Goal: Use online tool/utility: Utilize a website feature to perform a specific function

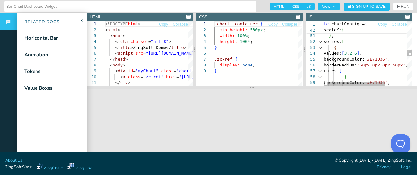
click at [321, 47] on div at bounding box center [320, 48] width 8 height 6
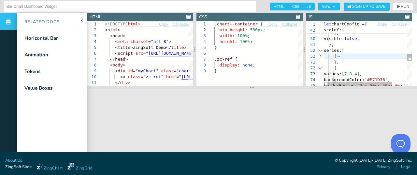
click at [321, 69] on div at bounding box center [320, 68] width 8 height 6
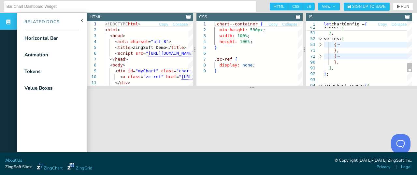
click at [321, 56] on div at bounding box center [320, 56] width 8 height 6
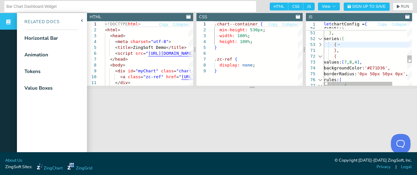
click at [321, 45] on div at bounding box center [320, 45] width 8 height 6
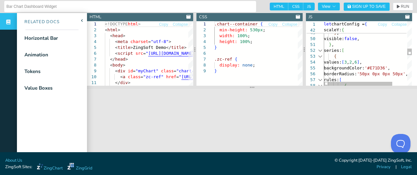
click at [321, 57] on div at bounding box center [320, 56] width 8 height 6
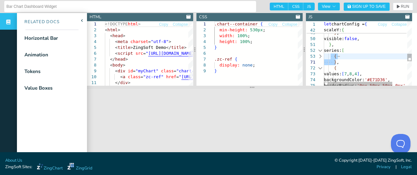
drag, startPoint x: 331, startPoint y: 56, endPoint x: 336, endPoint y: 61, distance: 6.7
click at [336, 61] on div "tick: { visible: false , } , visible: false , } , series: [ { } , { values: [ 7…" at bounding box center [377, 18] width 107 height 540
click at [342, 62] on div "tick: { visible: false , } , visible: false , } , series: [ { } , { values: [ 7…" at bounding box center [377, 18] width 107 height 540
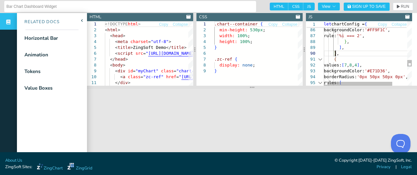
scroll to position [64, 11]
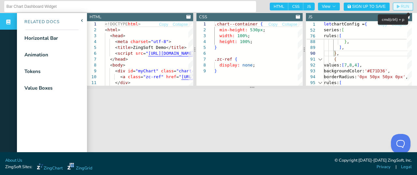
click at [401, 5] on span "RUN" at bounding box center [405, 7] width 8 height 4
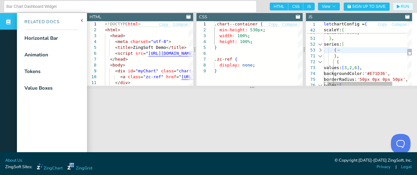
click at [319, 51] on div at bounding box center [320, 50] width 8 height 6
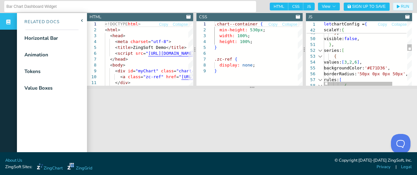
click at [321, 57] on div at bounding box center [320, 56] width 8 height 6
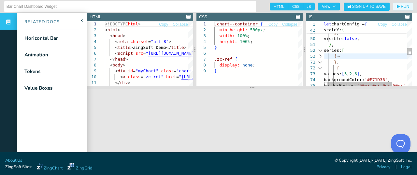
click at [322, 67] on div at bounding box center [320, 68] width 8 height 6
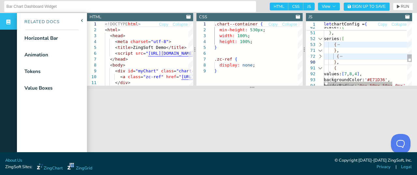
click at [361, 74] on div "} , visible: false , } , series: [ { } , { } , { values: [ 7 , 8 , 4 ] , backgr…" at bounding box center [377, 13] width 107 height 552
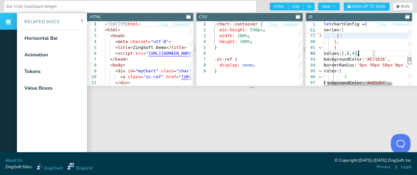
scroll to position [229, 37]
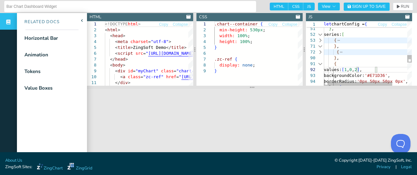
click at [321, 53] on div at bounding box center [320, 52] width 8 height 6
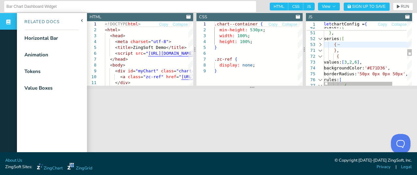
scroll to position [64, 51]
click at [360, 64] on div "} , visible: false , } , series: [ { } , { values: [ 3 , 2 , 6 ] , backgroundCo…" at bounding box center [377, 62] width 107 height 651
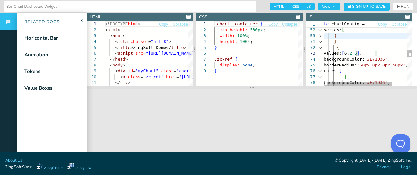
scroll to position [129, 37]
click at [368, 55] on div "} , series: [ { } , { values: [ 6 , 2 , 6 ] , backgroundColor: '#E71D36' , bord…" at bounding box center [377, 53] width 107 height 651
click at [375, 53] on div "} , series: [ { } , { values: [ 6 , 8 , 6 ] , backgroundColor: '#E71D36' , bord…" at bounding box center [377, 53] width 107 height 651
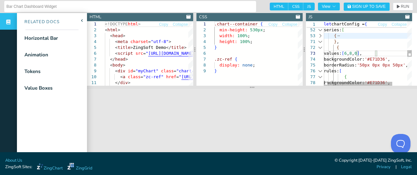
click at [364, 41] on div "} , series: [ { } , { values: [ 6 , 8 , 0 ] , backgroundColor: '#E71D36' , bord…" at bounding box center [377, 53] width 107 height 651
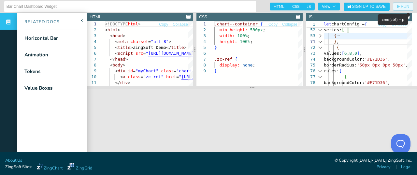
click at [397, 6] on span "RUN" at bounding box center [403, 7] width 12 height 4
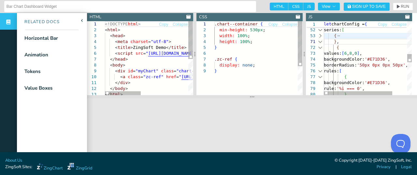
drag, startPoint x: 286, startPoint y: 88, endPoint x: 283, endPoint y: 98, distance: 9.7
click at [283, 97] on section at bounding box center [252, 96] width 330 height 3
click at [320, 34] on div at bounding box center [320, 36] width 8 height 6
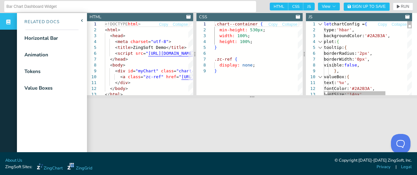
click at [319, 24] on div at bounding box center [320, 24] width 8 height 6
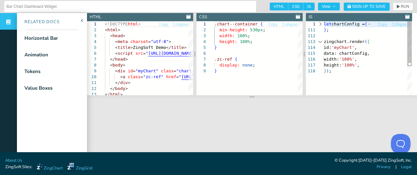
click at [320, 42] on div at bounding box center [320, 42] width 8 height 6
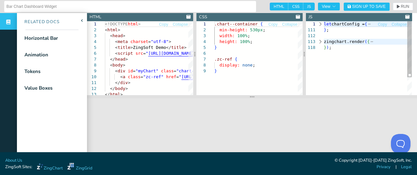
click at [320, 24] on div at bounding box center [320, 24] width 8 height 6
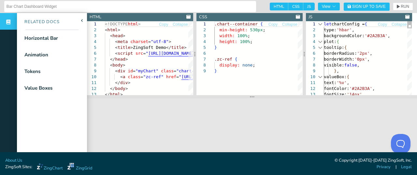
click at [319, 42] on div at bounding box center [320, 42] width 8 height 6
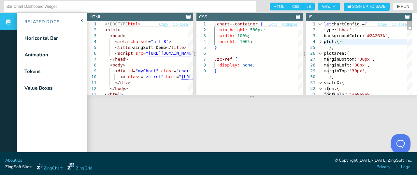
click at [320, 53] on div at bounding box center [320, 54] width 8 height 6
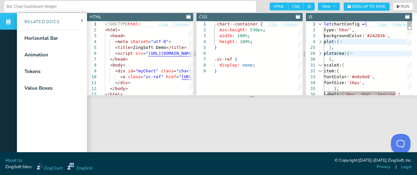
click at [320, 66] on div at bounding box center [320, 65] width 8 height 6
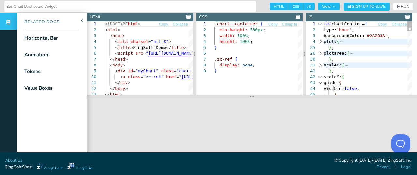
click at [319, 77] on div at bounding box center [320, 77] width 8 height 6
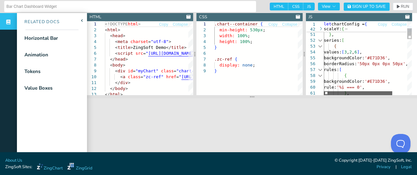
click at [347, 91] on div at bounding box center [358, 93] width 68 height 4
click at [319, 47] on div at bounding box center [320, 46] width 8 height 6
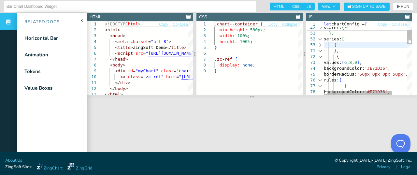
click at [375, 75] on div "} , scaleY: { } , series: [ { } , { values: [ 6 , 8 , 0 ] , backgroundColor: '#…" at bounding box center [377, 173] width 107 height 403
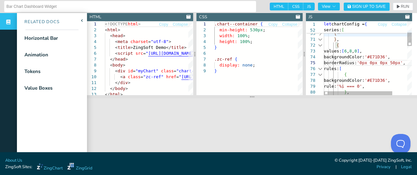
click at [403, 65] on div "} , series: [ { } , { values: [ 6 , 8 , 0 ] , backgroundColor: '#E71D36' , bord…" at bounding box center [377, 161] width 107 height 403
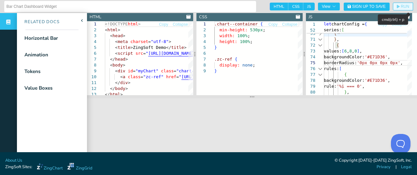
click at [401, 6] on span "RUN" at bounding box center [405, 7] width 8 height 4
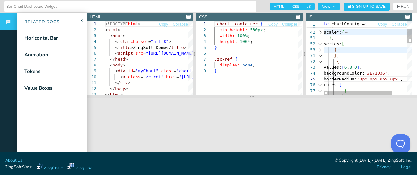
click at [396, 74] on div "} , series: [ { } , { values: [ 6 , 8 , 0 ] , backgroundColor: '#E71D36' , bord…" at bounding box center [377, 178] width 107 height 403
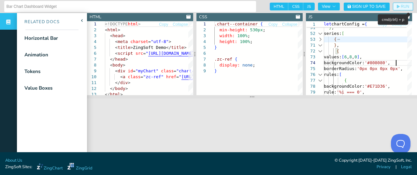
click at [401, 6] on span "RUN" at bounding box center [405, 7] width 8 height 4
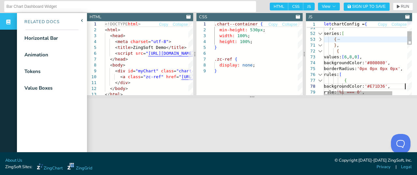
click at [405, 86] on div "} , series: [ { } , { values: [ 6 , 8 , 0 ] , backgroundColor: '#808080' , bord…" at bounding box center [377, 167] width 107 height 403
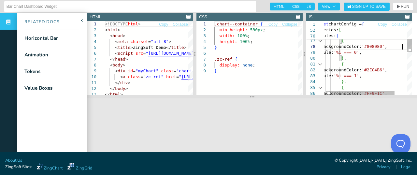
click at [402, 70] on div "backgroundColor: '#808080' , borderRadius: '0px 0px 0px 0px' , rules: [ { backg…" at bounding box center [374, 127] width 107 height 403
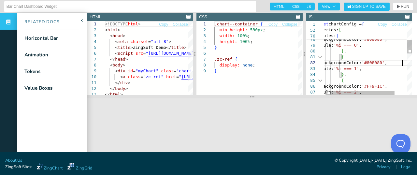
click at [402, 86] on div "borderRadius: '0px 0px 0px 0px' , rules: [ { backgroundColor: '#808080' , rule:…" at bounding box center [374, 120] width 107 height 403
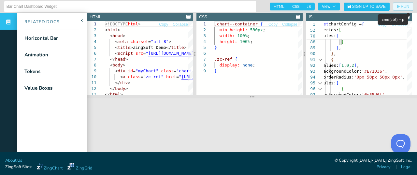
click at [398, 4] on button "RUN" at bounding box center [403, 7] width 20 height 8
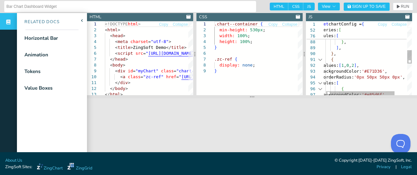
click at [365, 66] on div "} , { backgroundColor: '#808080' , rule: '%i === 2' , } , ] , } , { values: [ 1…" at bounding box center [374, 64] width 107 height 403
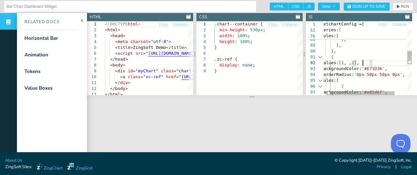
scroll to position [24, 44]
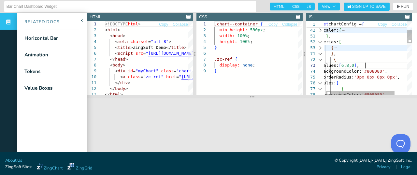
click at [364, 66] on div "{ backgroundColor: '#808080' , backgroundColor: '#808080' , borderRadius: '0px …" at bounding box center [374, 176] width 107 height 403
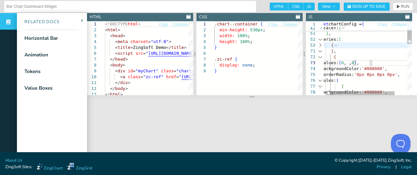
scroll to position [129, 44]
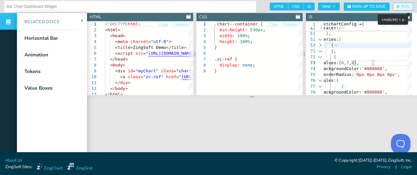
click at [401, 7] on span "RUN" at bounding box center [405, 7] width 8 height 4
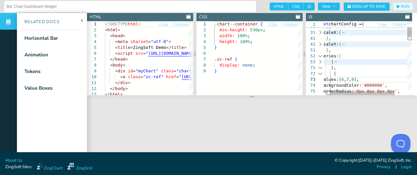
click at [321, 75] on div at bounding box center [320, 74] width 8 height 6
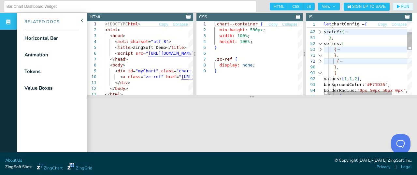
click at [321, 73] on div at bounding box center [320, 73] width 8 height 6
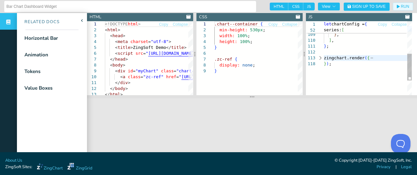
click at [319, 59] on div at bounding box center [320, 58] width 8 height 6
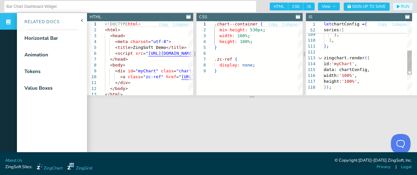
click at [319, 59] on div at bounding box center [320, 58] width 8 height 6
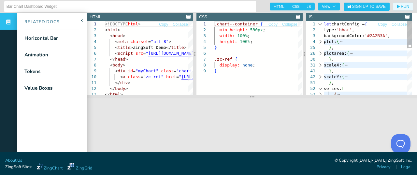
click at [321, 42] on div at bounding box center [320, 42] width 8 height 6
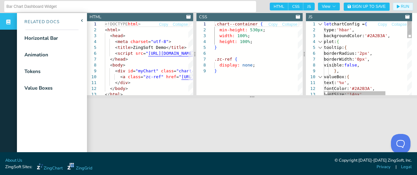
click at [319, 42] on div at bounding box center [320, 42] width 8 height 6
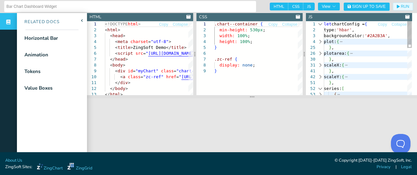
click at [321, 54] on div at bounding box center [320, 54] width 8 height 6
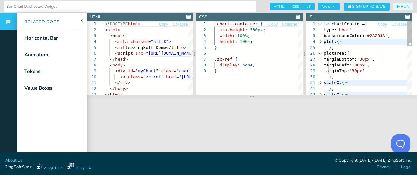
click at [321, 54] on div at bounding box center [320, 54] width 8 height 6
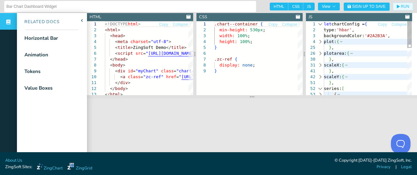
click at [319, 64] on div at bounding box center [320, 65] width 8 height 6
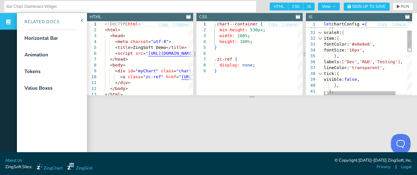
click at [360, 62] on div "plotarea: { } , scaleX: { item: { fontColor: '#e8e8e8' , fontSize: '16px' , } ,…" at bounding box center [375, 117] width 102 height 256
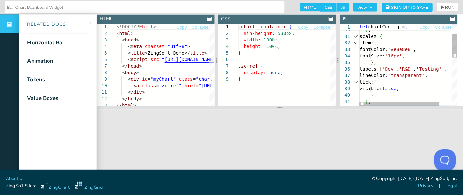
scroll to position [111, 0]
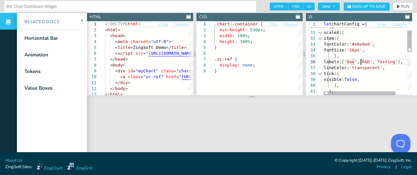
click at [360, 62] on div "plotarea: { } , scaleX: { item: { fontColor: '#e8e8e8' , fontSize: '16px' , } ,…" at bounding box center [375, 117] width 102 height 256
click at [405, 60] on div "plotarea: { } , scaleX: { item: { fontColor: '#e8e8e8' , fontSize: '16px' , } ,…" at bounding box center [388, 117] width 128 height 256
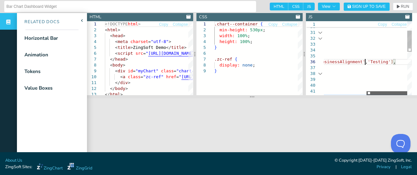
click at [397, 91] on div at bounding box center [387, 93] width 41 height 4
click at [381, 63] on div "plotarea: { } , scaleX: { item: { fontColor: '#e8e8e8' , fontSize: '16px' , } ,…" at bounding box center [322, 117] width 179 height 256
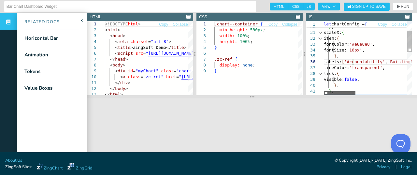
click at [325, 94] on div at bounding box center [340, 93] width 32 height 4
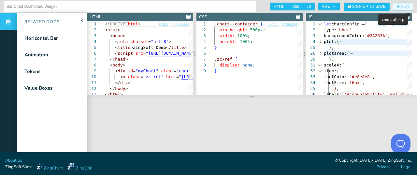
click at [401, 6] on span "RUN" at bounding box center [405, 7] width 8 height 4
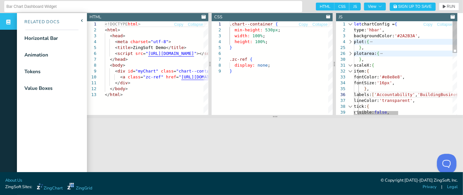
click at [351, 42] on div at bounding box center [350, 42] width 8 height 6
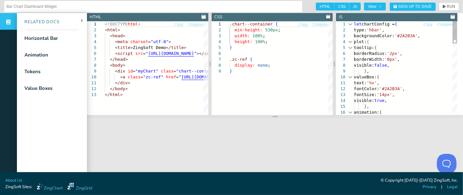
click at [351, 42] on div at bounding box center [350, 42] width 8 height 6
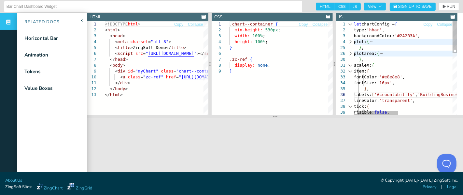
click at [350, 53] on div at bounding box center [350, 54] width 8 height 6
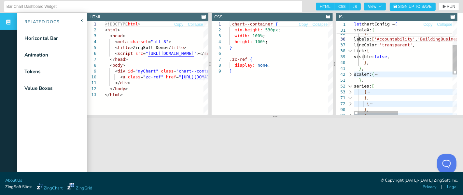
click at [352, 75] on div at bounding box center [350, 74] width 8 height 6
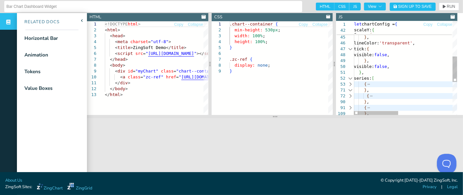
click at [351, 79] on div at bounding box center [350, 78] width 8 height 6
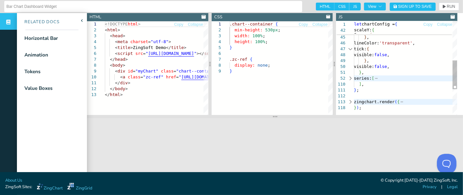
click at [350, 103] on div at bounding box center [350, 102] width 8 height 6
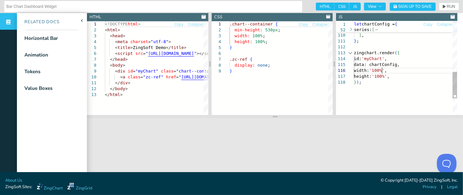
click at [382, 70] on div "} , series: [ ] , } ; [PERSON_NAME].render ( { id: 'myChart' , data: chartConfi…" at bounding box center [405, 9] width 103 height 328
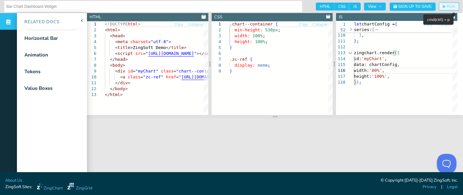
click at [417, 5] on span "RUN" at bounding box center [451, 7] width 8 height 4
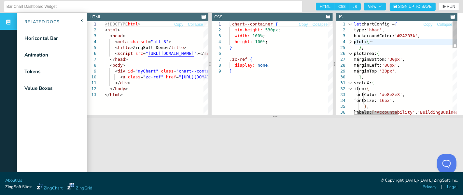
click at [394, 67] on div "} , labels: [ 'Accountability' , 'BuildingBusinessAlignment' , 'BuildingStrateg…" at bounding box center [469, 185] width 230 height 328
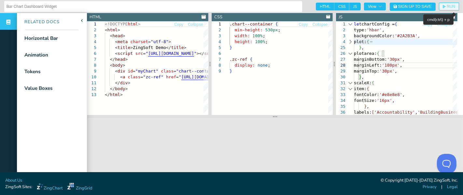
click at [417, 7] on span "RUN" at bounding box center [451, 7] width 8 height 4
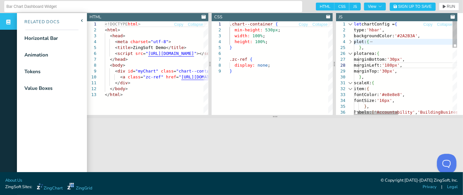
click at [396, 66] on div "} , labels: [ 'Accountability' , 'BuildingBusinessAlignment' , 'BuildingStrateg…" at bounding box center [469, 185] width 230 height 328
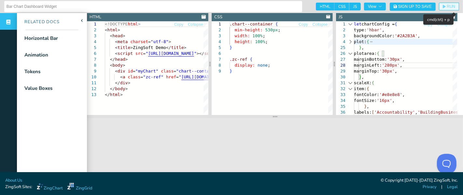
click at [417, 8] on span "RUN" at bounding box center [451, 7] width 8 height 4
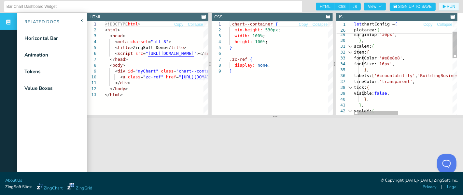
click at [350, 47] on div at bounding box center [350, 46] width 8 height 6
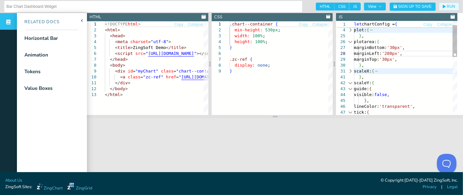
click at [351, 82] on div at bounding box center [350, 83] width 8 height 6
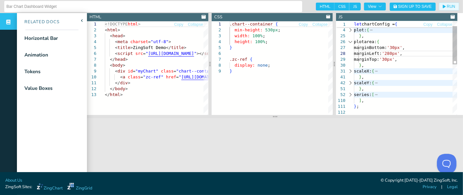
click at [352, 94] on div at bounding box center [350, 95] width 8 height 6
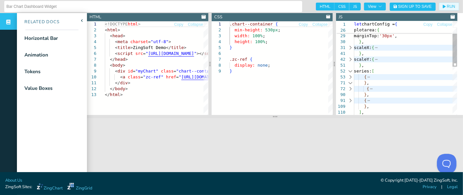
click at [352, 76] on div at bounding box center [350, 77] width 8 height 6
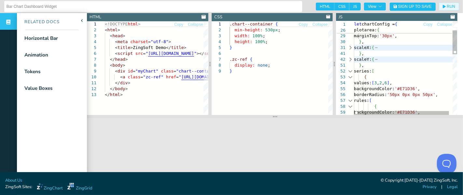
click at [352, 77] on div at bounding box center [350, 77] width 8 height 6
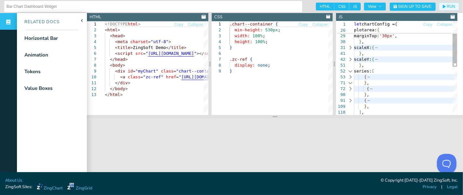
click at [353, 78] on div at bounding box center [350, 77] width 8 height 6
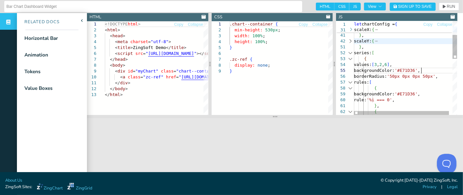
click at [417, 70] on div "} , scaleX: { } , scaleY: { } , series: [ { values: [ 3 , 2 , 6 ] , backgroundC…" at bounding box center [407, 149] width 107 height 363
click at [417, 94] on div "} , scaleX: { } , scaleY: { } , series: [ { values: [ 3 , 2 , 6 ] , backgroundC…" at bounding box center [407, 149] width 107 height 363
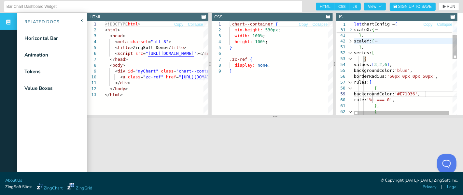
click at [417, 94] on div "} , scaleX: { } , scaleY: { } , series: [ { values: [ 3 , 2 , 6 ] , backgroundC…" at bounding box center [407, 149] width 107 height 363
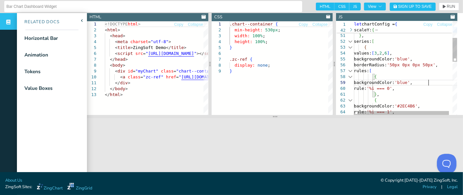
scroll to position [11, 74]
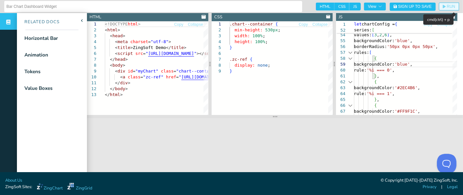
type textarea "{ backgroundColor: 'blue', rule: '%i === 0', }, { backgroundColor: '#2EC4B6', r…"
click at [417, 6] on icon "button" at bounding box center [444, 7] width 3 height 4
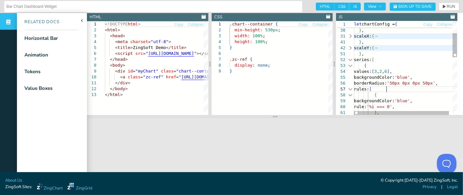
click at [417, 89] on div "backgroundColor: 'blue' , borderRadius: '50px 0px 0px 50px' , rules: [ { backgr…" at bounding box center [407, 156] width 107 height 363
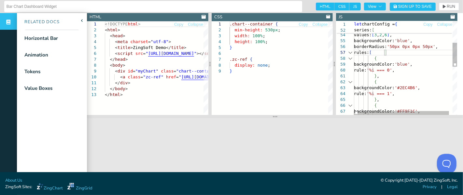
click at [417, 88] on div "backgroundColor: 'blue' , borderRadius: '50px 0px 0px 50px' , rules: [ { backgr…" at bounding box center [407, 119] width 107 height 363
click at [417, 64] on div "backgroundColor: 'blue' , borderRadius: '50px 0px 0px 50px' , rules: [ { backgr…" at bounding box center [407, 119] width 107 height 363
click at [417, 66] on div "backgroundColor: 'blue' , borderRadius: '50px 0px 0px 50px' , rules: [ { backgr…" at bounding box center [407, 119] width 107 height 363
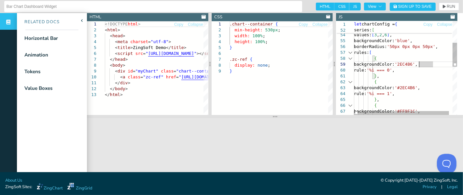
scroll to position [11, 67]
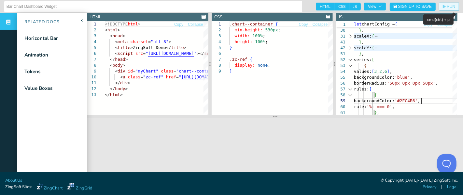
click at [417, 7] on span "RUN" at bounding box center [451, 7] width 8 height 4
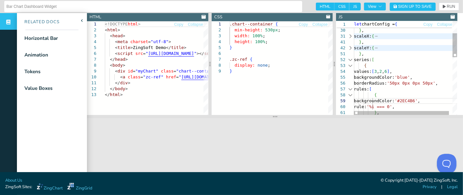
click at [417, 100] on div "backgroundColor: 'blue' , borderRadius: '50px 0px 0px 50px' , rules: [ { backgr…" at bounding box center [407, 156] width 107 height 363
click at [417, 101] on div "backgroundColor: 'blue' , borderRadius: '50px 0px 0px 50px' , rules: [ { backgr…" at bounding box center [407, 156] width 107 height 363
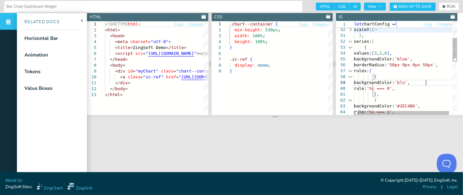
scroll to position [11, 74]
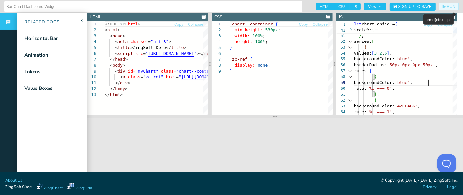
click at [417, 6] on span "RUN" at bounding box center [451, 7] width 8 height 4
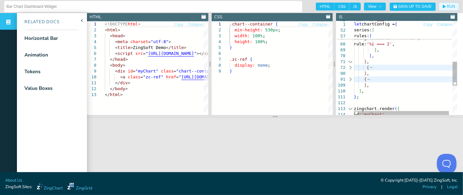
click at [352, 67] on div at bounding box center [350, 68] width 8 height 6
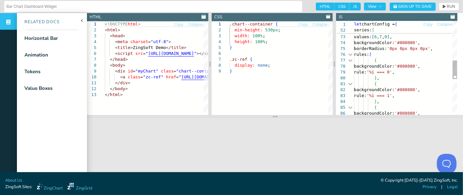
click at [417, 65] on div "] , } , { values: [ 6 , 7 , 0 ] , backgroundColor: '#808080' , borderRadius: '0…" at bounding box center [405, 60] width 103 height 463
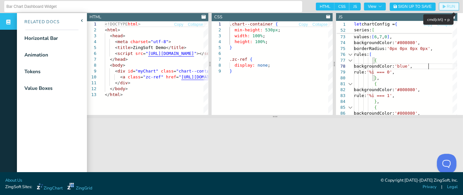
click at [417, 7] on span "RUN" at bounding box center [451, 7] width 8 height 4
click at [417, 70] on div "] , } , { values: [ 6 , 7 , 0 ] , backgroundColor: '#808080' , borderRadius: '0…" at bounding box center [405, 60] width 103 height 463
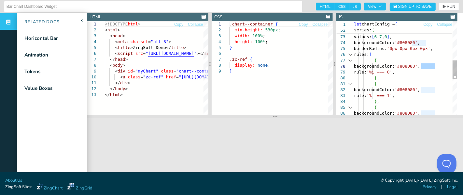
click at [417, 60] on div "] , } , { values: [ 6 , 7 , 0 ] , backgroundColor: '#808080' , borderRadius: '0…" at bounding box center [405, 60] width 103 height 463
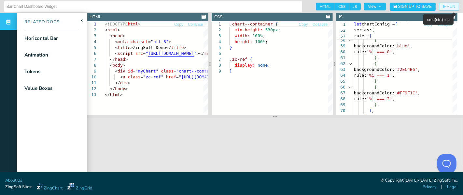
click at [417, 7] on span "RUN" at bounding box center [451, 7] width 8 height 4
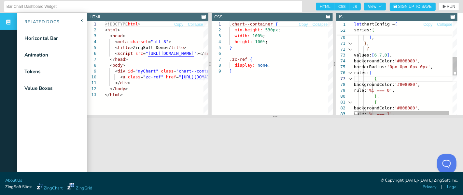
click at [417, 85] on div "backgroundColor: '#FF9F1C' , rule: '%i === 2' , } , ] , } , { values: [ 6 , 7 ,…" at bounding box center [407, 78] width 107 height 463
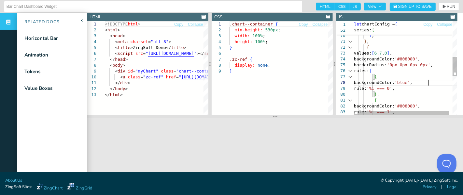
scroll to position [5, 74]
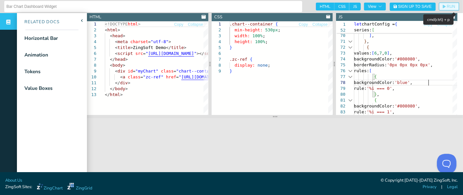
click at [417, 5] on span "RUN" at bounding box center [451, 7] width 8 height 4
click at [417, 6] on span "RUN" at bounding box center [451, 7] width 8 height 4
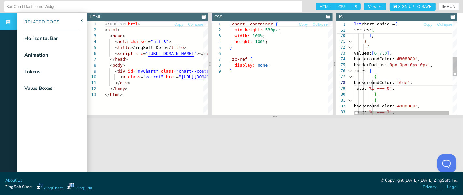
click at [417, 82] on div "rule: '%i === 2' , } , ] , } , { values: [ 6 , 7 , 0 ] , backgroundColor: '#808…" at bounding box center [407, 76] width 107 height 463
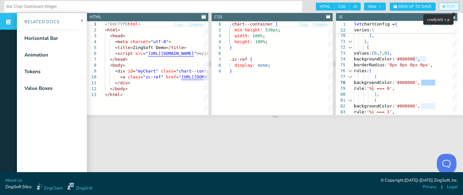
click at [417, 6] on span "RUN" at bounding box center [451, 7] width 8 height 4
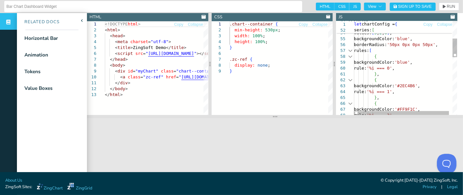
click at [417, 87] on div "backgroundColor: 'blue' , series: [ { values: [ 3 , 2 , 6 ] , borderRadius: '50…" at bounding box center [407, 167] width 107 height 463
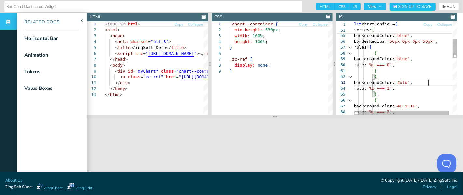
scroll to position [30, 76]
click at [417, 83] on div "backgroundColor: 'blue' , { values: [ 3 , 2 , 6 ] , borderRadius: '50px 0px 0px…" at bounding box center [407, 164] width 107 height 463
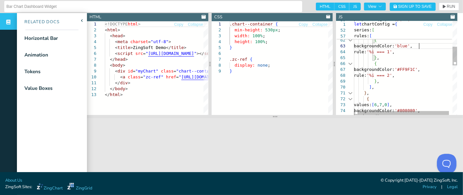
click at [417, 70] on div "backgroundColor: 'blue' , rule: '%i === 0' , } , { backgroundColor: 'blue' , ru…" at bounding box center [407, 127] width 107 height 463
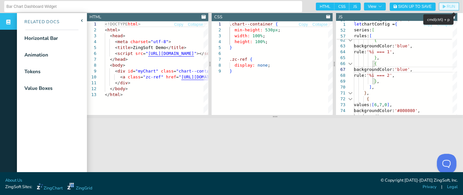
click at [417, 7] on span "RUN" at bounding box center [451, 7] width 8 height 4
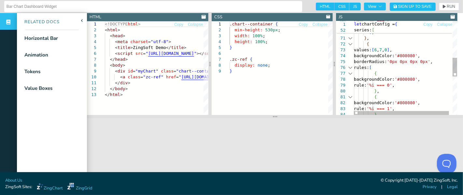
click at [417, 79] on div "backgroundColor: '#808080' , borderRadius: '0px 0px 0px 0px' , } , { values: [ …" at bounding box center [407, 73] width 107 height 463
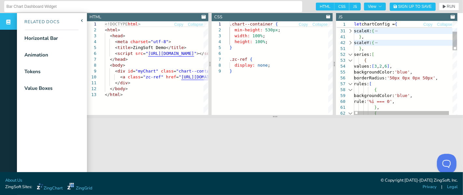
click at [352, 60] on div at bounding box center [350, 60] width 8 height 6
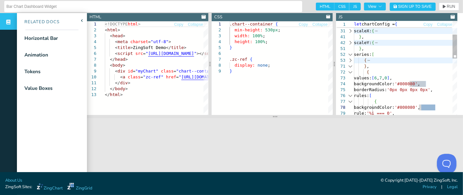
click at [350, 72] on div at bounding box center [350, 72] width 8 height 6
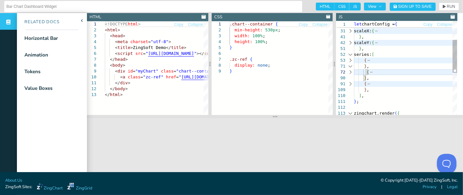
click at [351, 83] on div at bounding box center [350, 84] width 8 height 6
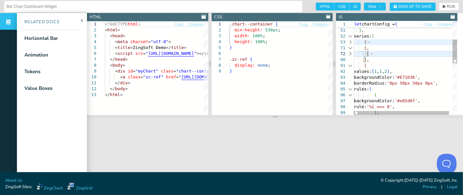
click at [417, 77] on div "} , scaleY: { } , series: [ { } , { } , { values: [ 1 , 1 , 2 ] , backgroundCol…" at bounding box center [407, 132] width 107 height 363
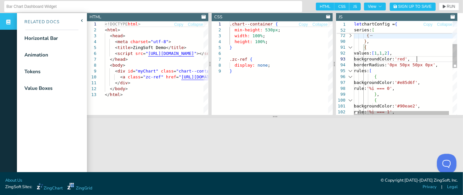
click at [417, 83] on div "{ } , { } , { values: [ 1 , 1 , 2 ] , backgroundColor: 'red' , borderRadius: '0…" at bounding box center [407, 114] width 107 height 363
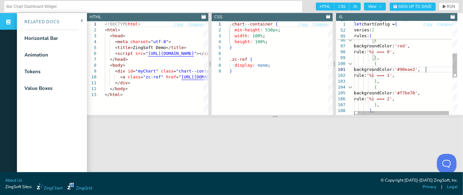
click at [417, 71] on div "backgroundColor: 'red' , borderRadius: '0px 50px 50px 0px' , rules: [ { backgro…" at bounding box center [407, 77] width 107 height 363
click at [417, 93] on div "backgroundColor: 'red' , borderRadius: '0px 50px 50px 0px' , rules: [ { backgro…" at bounding box center [407, 77] width 107 height 363
click at [417, 92] on div "backgroundColor: 'red' , borderRadius: '0px 50px 50px 0px' , rules: [ { backgro…" at bounding box center [407, 77] width 107 height 363
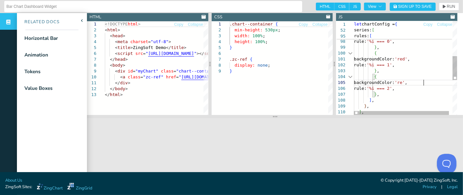
scroll to position [22, 72]
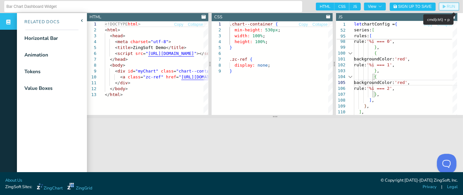
click at [417, 6] on span "RUN" at bounding box center [451, 7] width 8 height 4
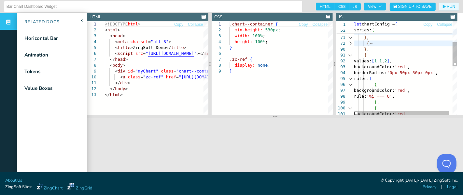
click at [352, 56] on div at bounding box center [350, 55] width 8 height 6
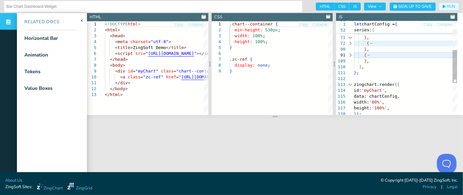
click at [351, 43] on div at bounding box center [350, 43] width 8 height 6
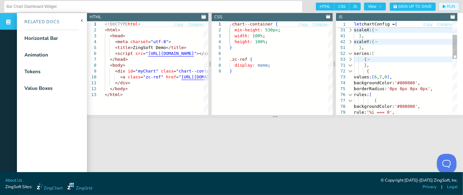
click at [354, 43] on div at bounding box center [350, 42] width 8 height 6
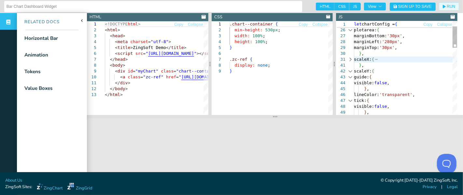
click at [350, 71] on div at bounding box center [350, 71] width 8 height 6
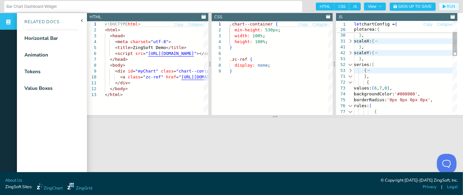
click at [351, 72] on div at bounding box center [350, 70] width 8 height 6
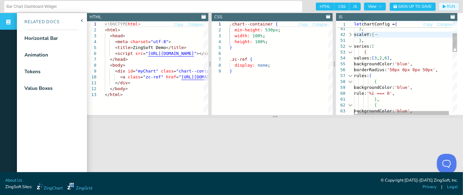
click at [350, 52] on div at bounding box center [350, 52] width 8 height 6
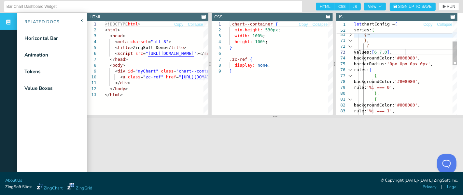
scroll to position [22, 0]
click at [406, 52] on div "} , series: [ { } , { values: [ 6 , 7 , 0 ] , backgroundColor: '#808080' , bord…" at bounding box center [405, 125] width 103 height 363
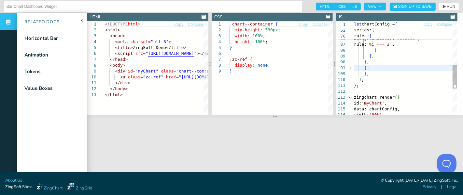
click at [351, 68] on div at bounding box center [350, 68] width 8 height 6
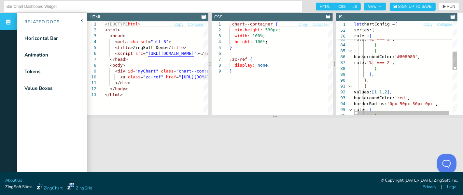
click at [414, 80] on div "} , { backgroundColor: '#808080' , rule: '%i === 1' , } , { backgroundColor: '#…" at bounding box center [407, 103] width 107 height 463
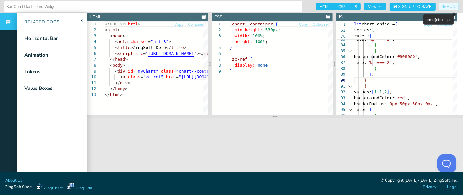
click at [417, 7] on span "RUN" at bounding box center [451, 7] width 8 height 4
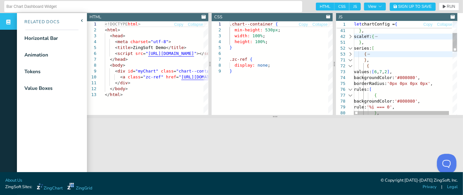
scroll to position [64, 13]
click at [399, 71] on div "backgroundColor: '#808080' , } , { values: [ 6 , 7 , 2 ] , } , series: [ { } , …" at bounding box center [407, 194] width 107 height 463
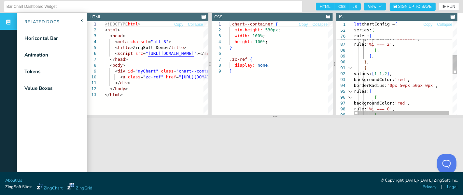
scroll to position [64, 44]
click at [398, 75] on div "rule: '%i === 1' , } , { backgroundColor: '#808080' , rule: '%i === 2' , } , ] …" at bounding box center [407, 85] width 107 height 463
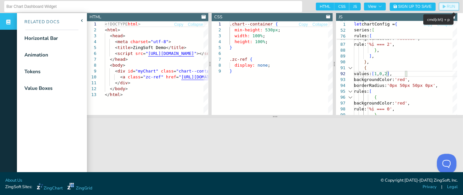
click at [417, 5] on span "RUN" at bounding box center [451, 7] width 8 height 4
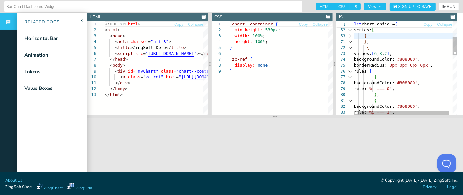
click at [399, 55] on div "rule: '%i === 1' , } , { backgroundColor: '#808080' , { backgroundColor: '#8080…" at bounding box center [407, 176] width 107 height 463
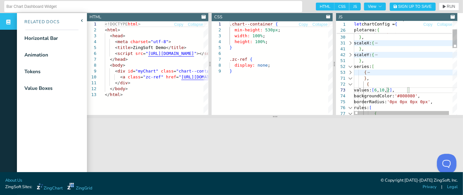
click at [351, 74] on div at bounding box center [350, 72] width 8 height 6
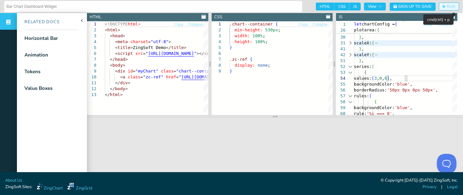
type textarea "scaleX: { item: { fontColor: '#e8e8e8', fontSize: '16px', }, labels: ['Accounta…"
click at [417, 6] on span "RUN" at bounding box center [451, 7] width 8 height 4
